Goal: Subscribe to service/newsletter

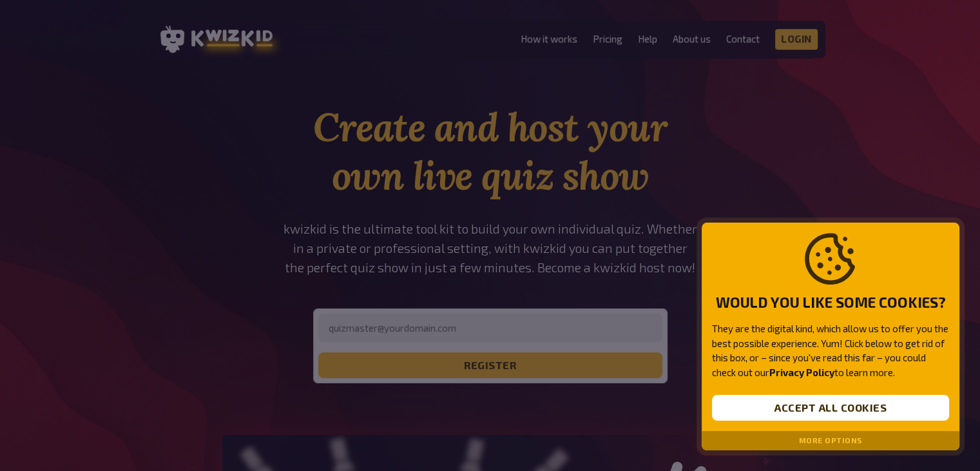
click at [846, 423] on div "Would you like some cookies? They are the digital kind, which allow us to offer…" at bounding box center [831, 326] width 258 height 208
click at [829, 403] on button "Accept all cookies" at bounding box center [830, 408] width 237 height 26
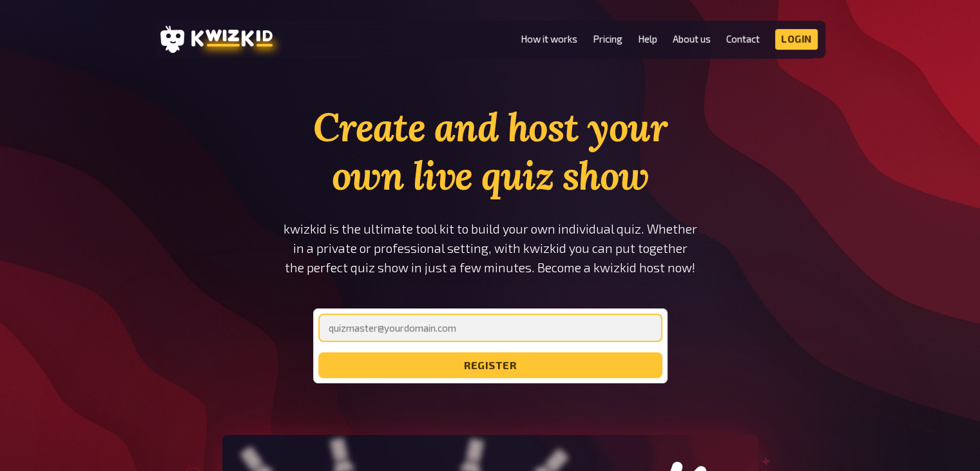
click at [533, 329] on input "email" at bounding box center [490, 327] width 344 height 28
type input "[EMAIL_ADDRESS][DOMAIN_NAME]"
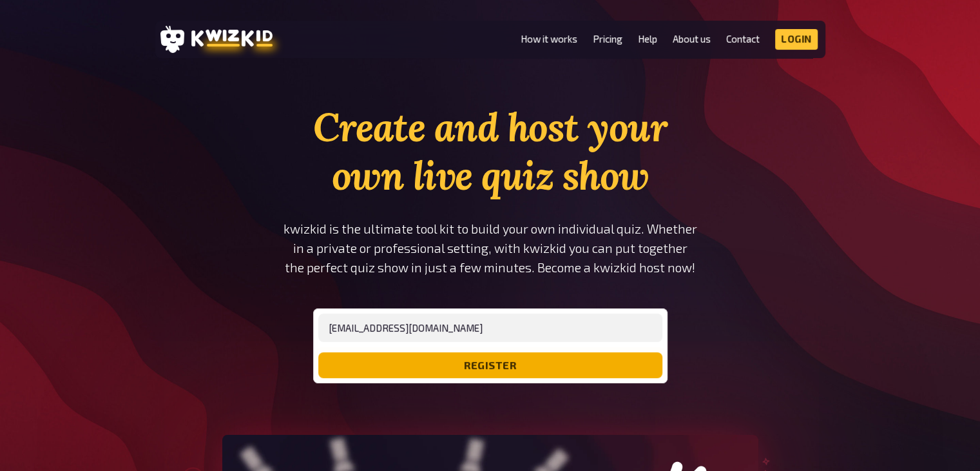
click at [583, 364] on button "register" at bounding box center [490, 365] width 344 height 26
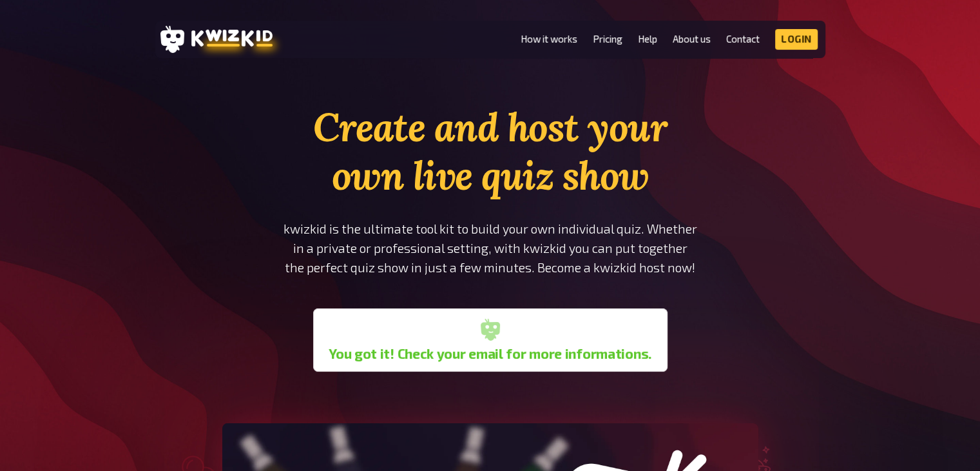
click at [505, 351] on b "You got it! Check your email for more informations." at bounding box center [490, 353] width 323 height 15
click at [792, 28] on header "MENU How it works Pricing Help About us Contact Imprint Login Discord Instagram" at bounding box center [490, 39] width 670 height 37
